Goal: Information Seeking & Learning: Understand process/instructions

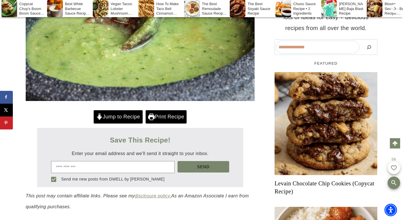
scroll to position [196, 0]
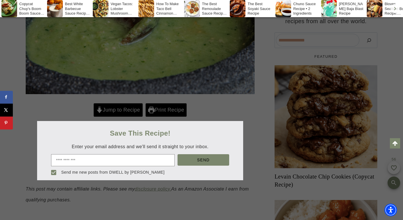
click at [123, 128] on div at bounding box center [201, 110] width 403 height 220
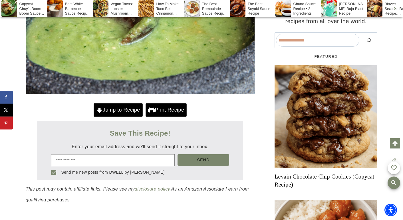
click at [123, 116] on link "Jump to Recipe" at bounding box center [118, 109] width 49 height 13
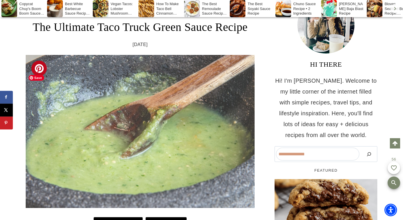
scroll to position [92, 0]
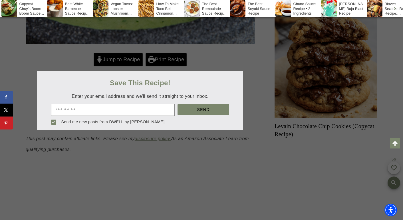
scroll to position [254, 0]
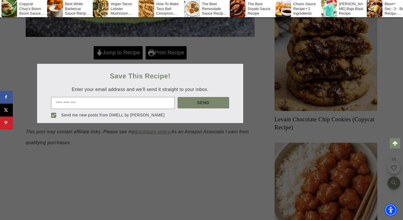
click at [135, 73] on div at bounding box center [201, 110] width 403 height 220
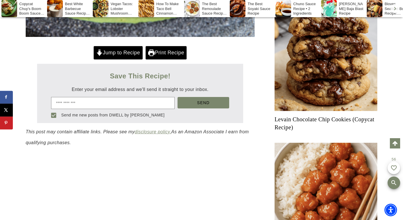
click at [134, 59] on link "Jump to Recipe" at bounding box center [118, 52] width 49 height 13
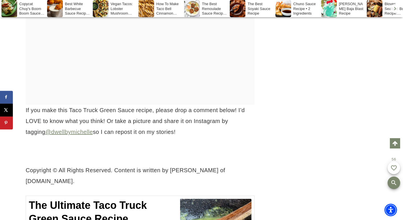
scroll to position [2525, 0]
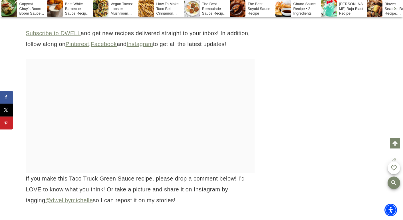
drag, startPoint x: 94, startPoint y: 154, endPoint x: 174, endPoint y: 164, distance: 81.0
copy span "Taco Truck Green Sauce Recipe"
